Goal: Information Seeking & Learning: Learn about a topic

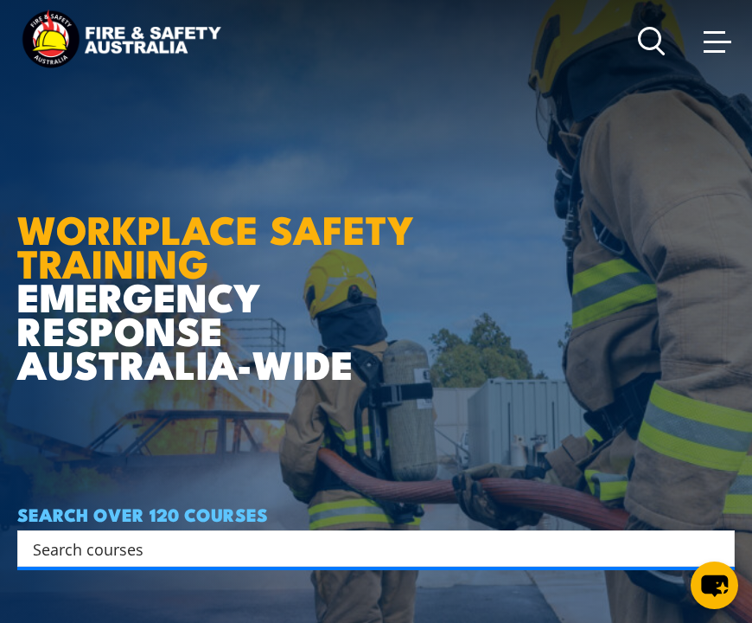
click at [719, 46] on span at bounding box center [718, 40] width 28 height 19
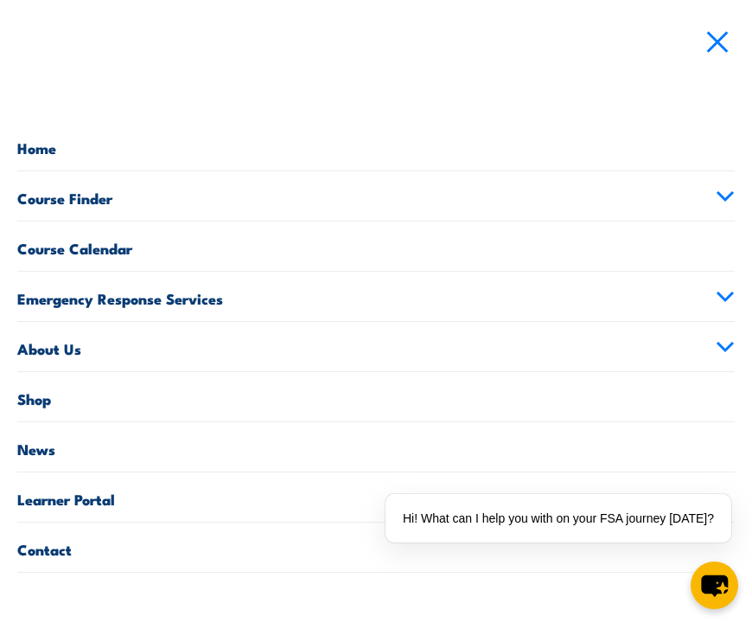
click at [47, 150] on link "Home" at bounding box center [376, 145] width 718 height 49
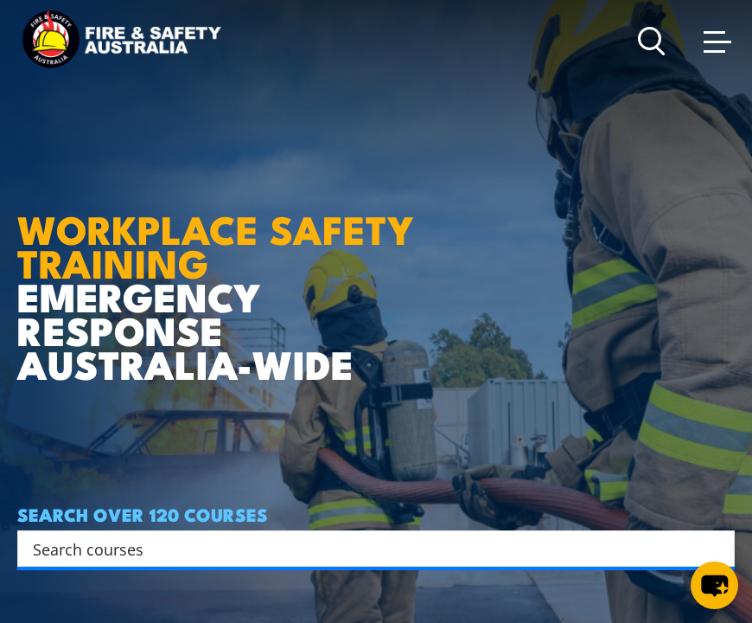
click at [64, 550] on input "Search input" at bounding box center [365, 548] width 664 height 26
type input "b"
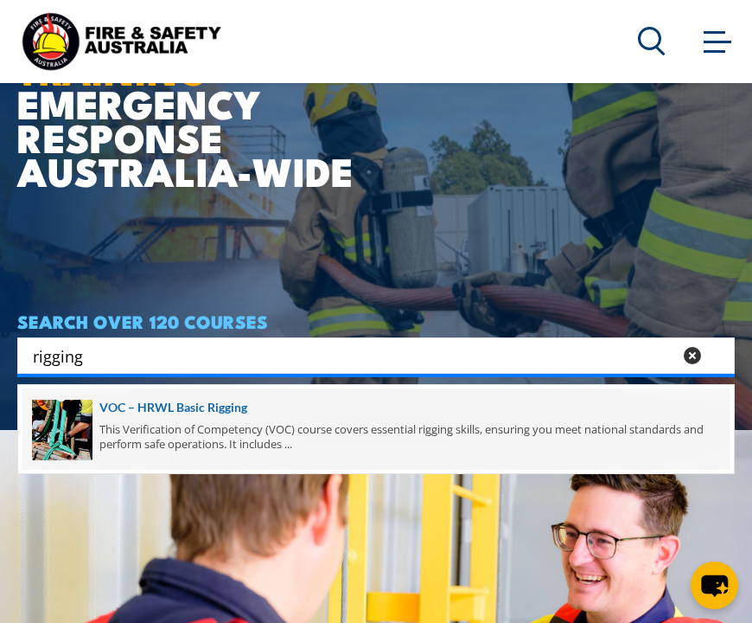
scroll to position [196, 0]
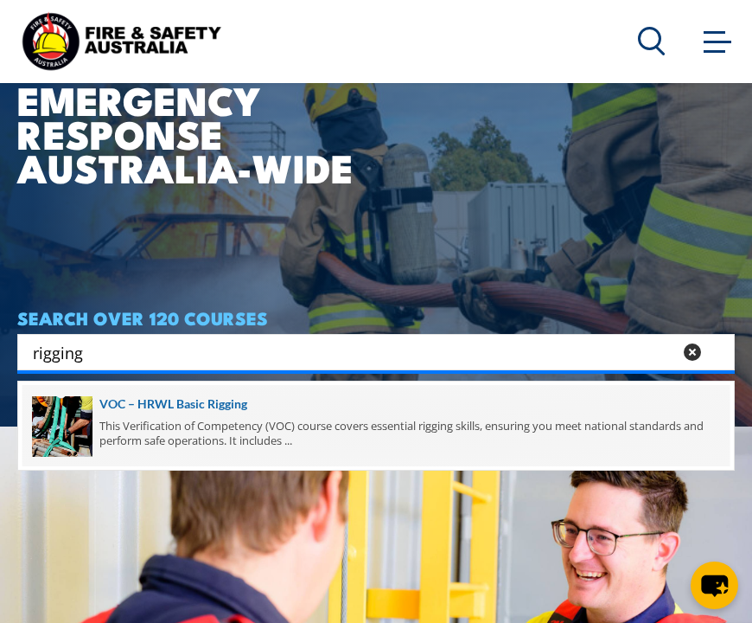
type input "rigging"
click at [179, 434] on span at bounding box center [375, 425] width 707 height 81
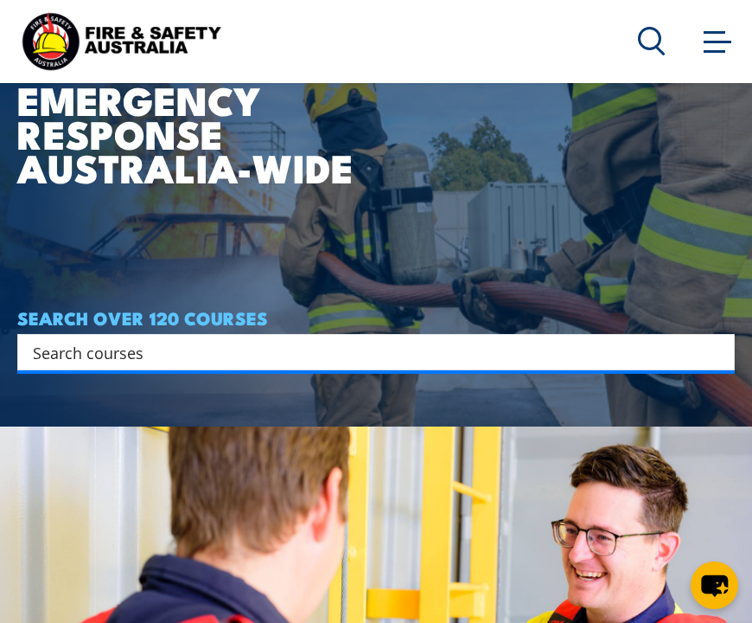
click at [235, 343] on input "Search input" at bounding box center [365, 352] width 664 height 26
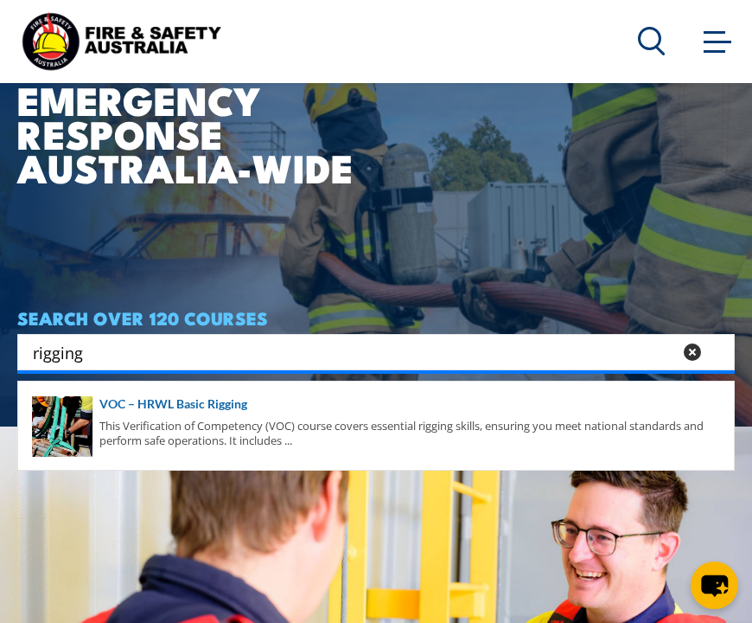
type input "rigging"
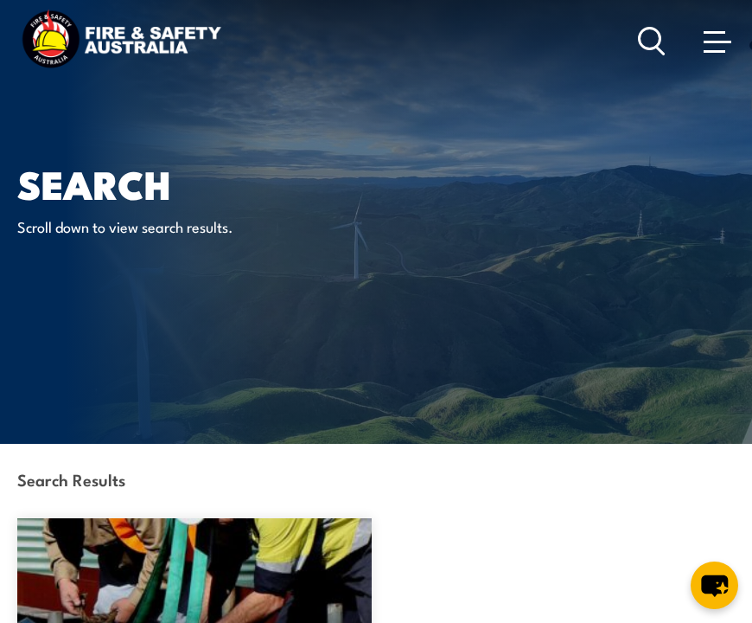
click at [649, 28] on circle at bounding box center [650, 38] width 21 height 21
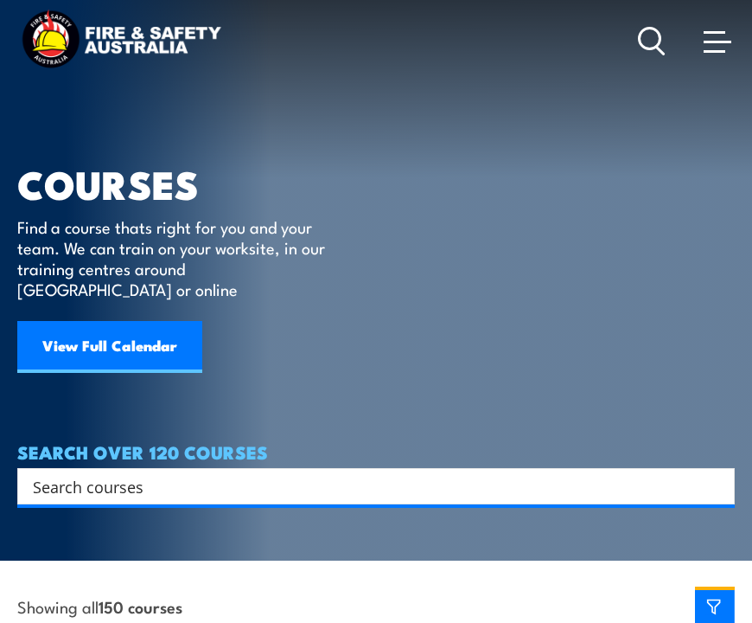
click at [709, 41] on span at bounding box center [718, 42] width 28 height 3
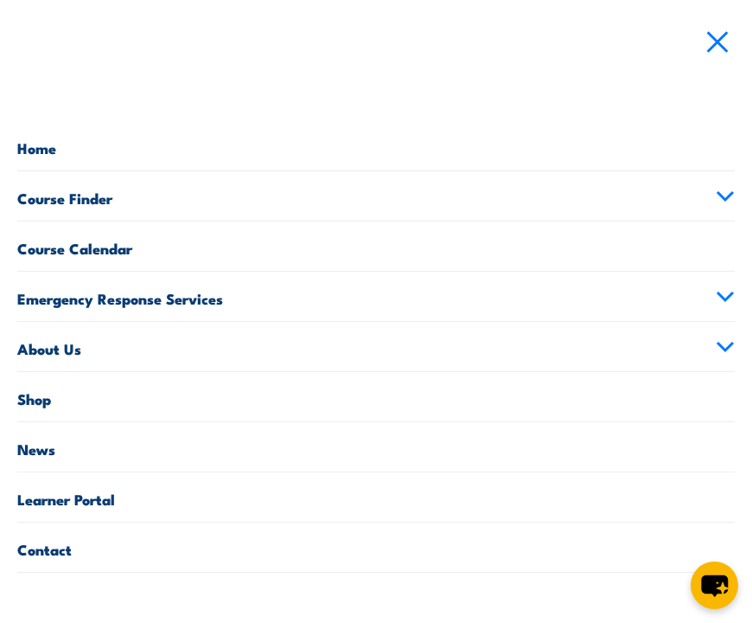
click at [105, 254] on link "Course Calendar" at bounding box center [376, 245] width 718 height 49
click at [131, 249] on link "Course Calendar" at bounding box center [376, 245] width 718 height 49
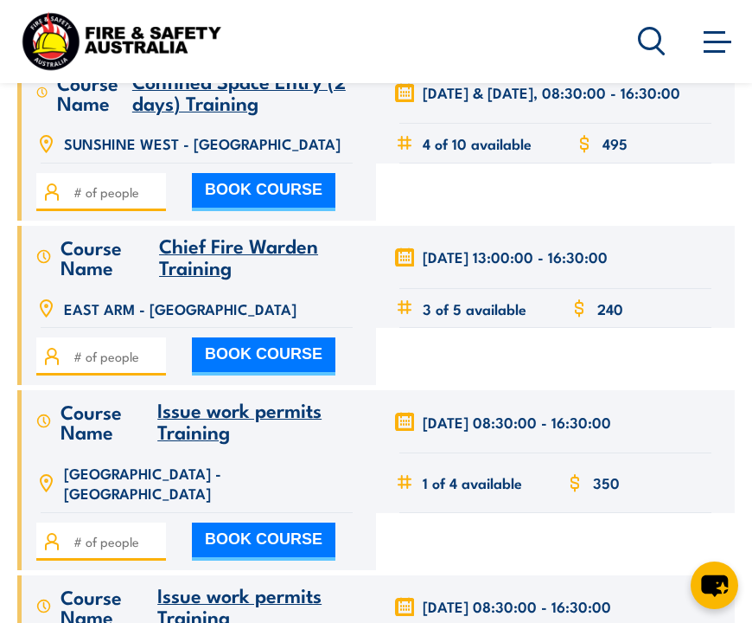
scroll to position [20837, 0]
